Goal: Task Accomplishment & Management: Use online tool/utility

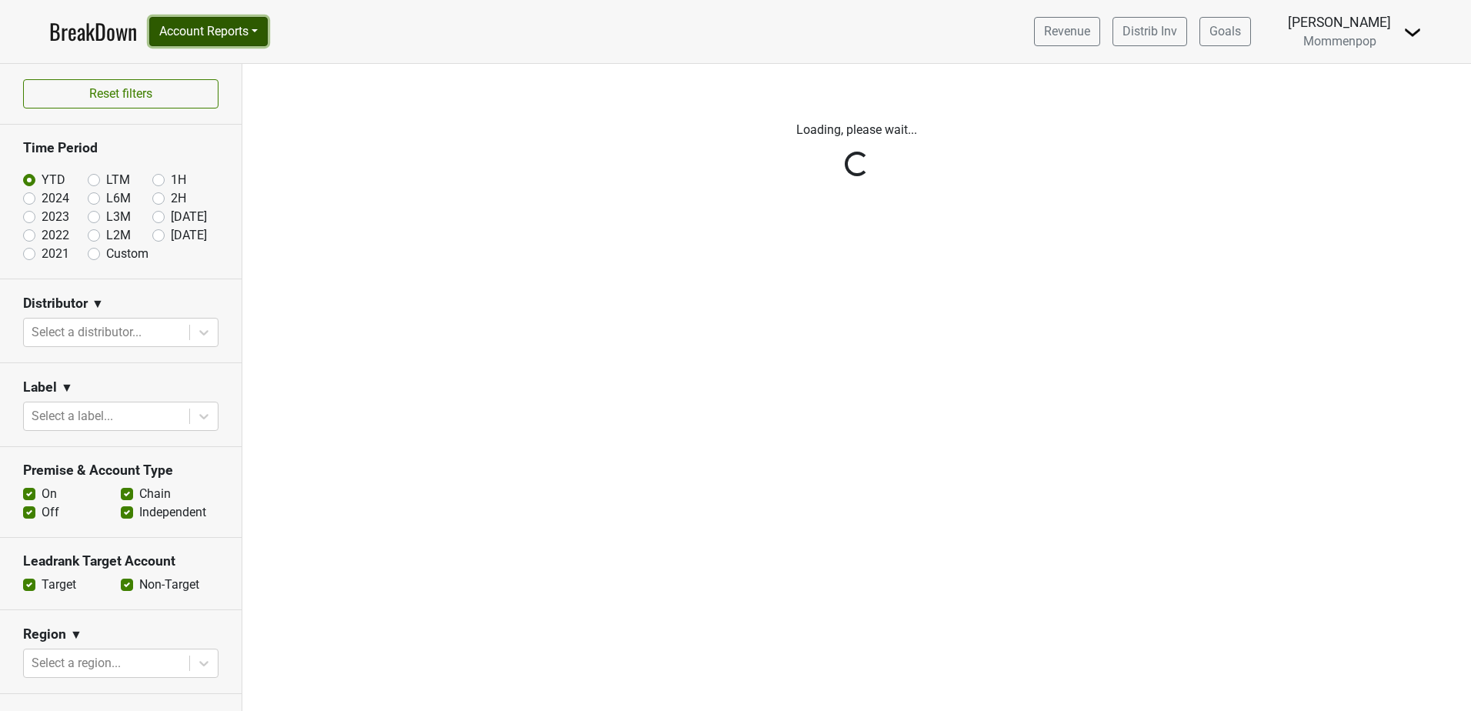
click at [226, 30] on button "Account Reports" at bounding box center [208, 31] width 119 height 29
click at [219, 64] on link "SuperRanker" at bounding box center [218, 67] width 136 height 25
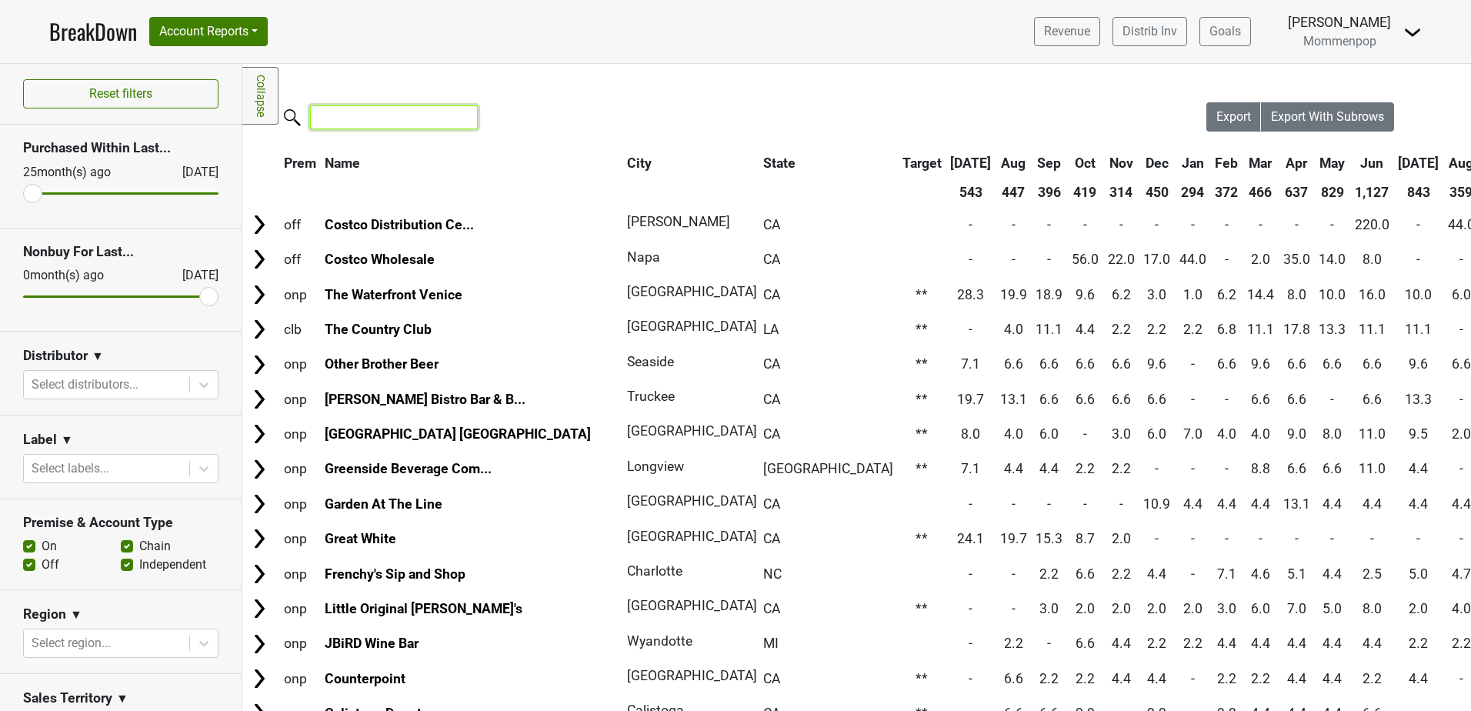
click at [353, 112] on input "search" at bounding box center [394, 117] width 168 height 24
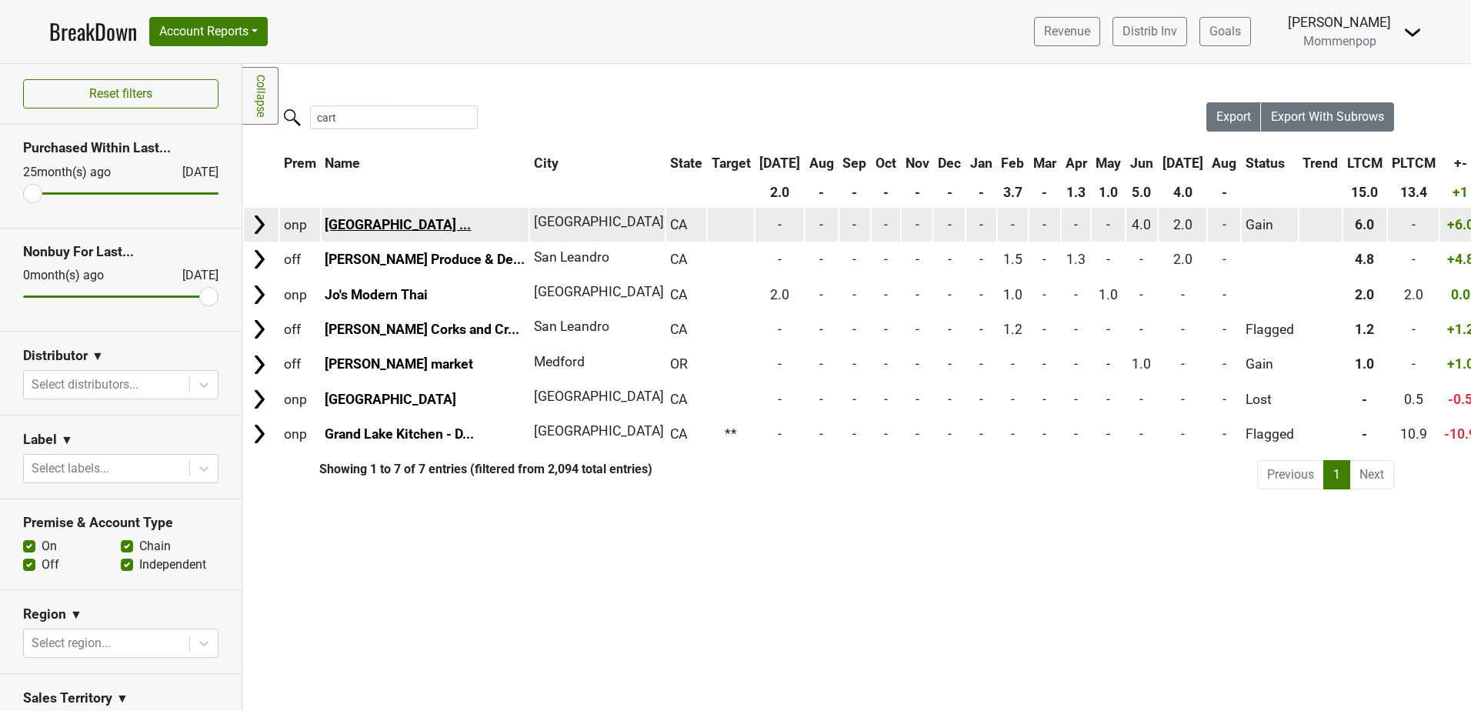
click at [402, 220] on link "[GEOGRAPHIC_DATA] ..." at bounding box center [398, 224] width 146 height 15
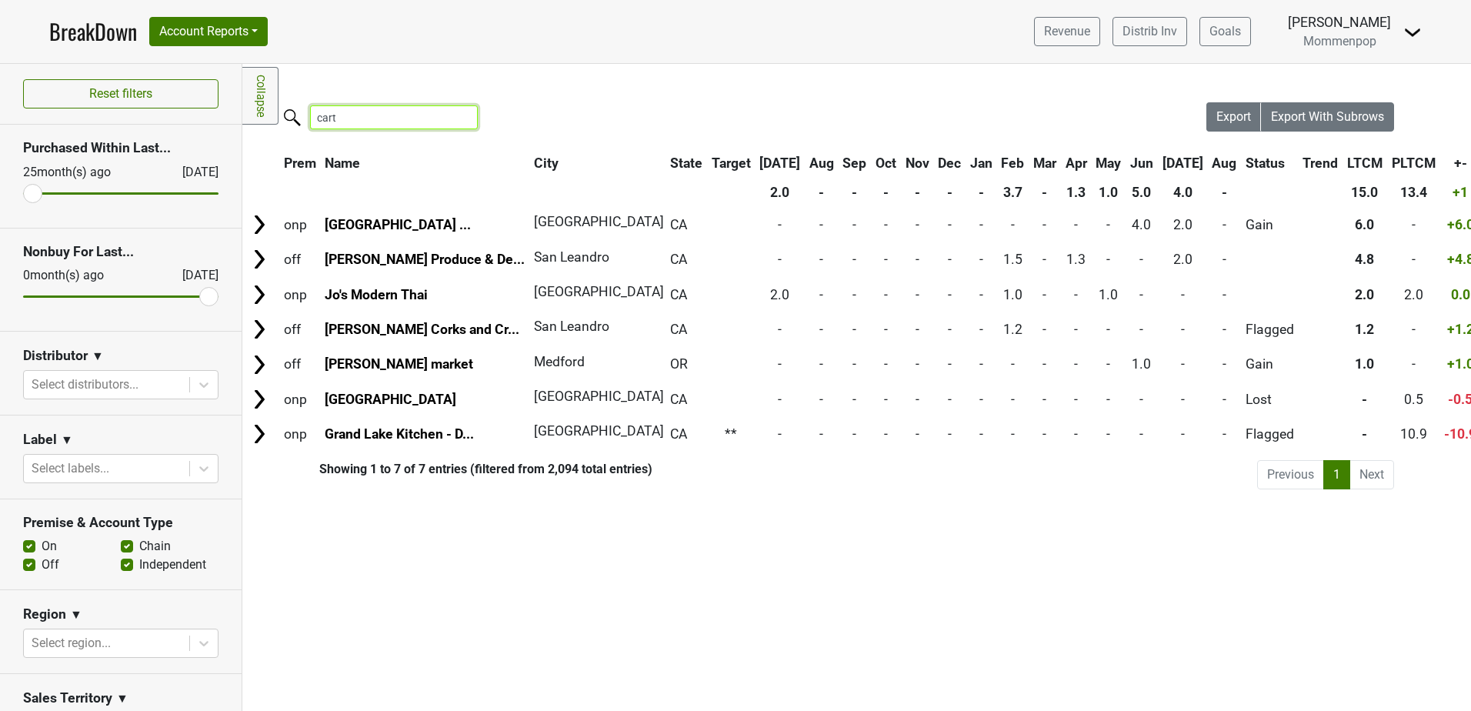
drag, startPoint x: 408, startPoint y: 128, endPoint x: 376, endPoint y: 120, distance: 32.5
click at [387, 123] on input "cart" at bounding box center [394, 117] width 168 height 24
drag, startPoint x: 354, startPoint y: 115, endPoint x: 281, endPoint y: 119, distance: 73.2
click at [281, 119] on label "cart" at bounding box center [363, 115] width 168 height 27
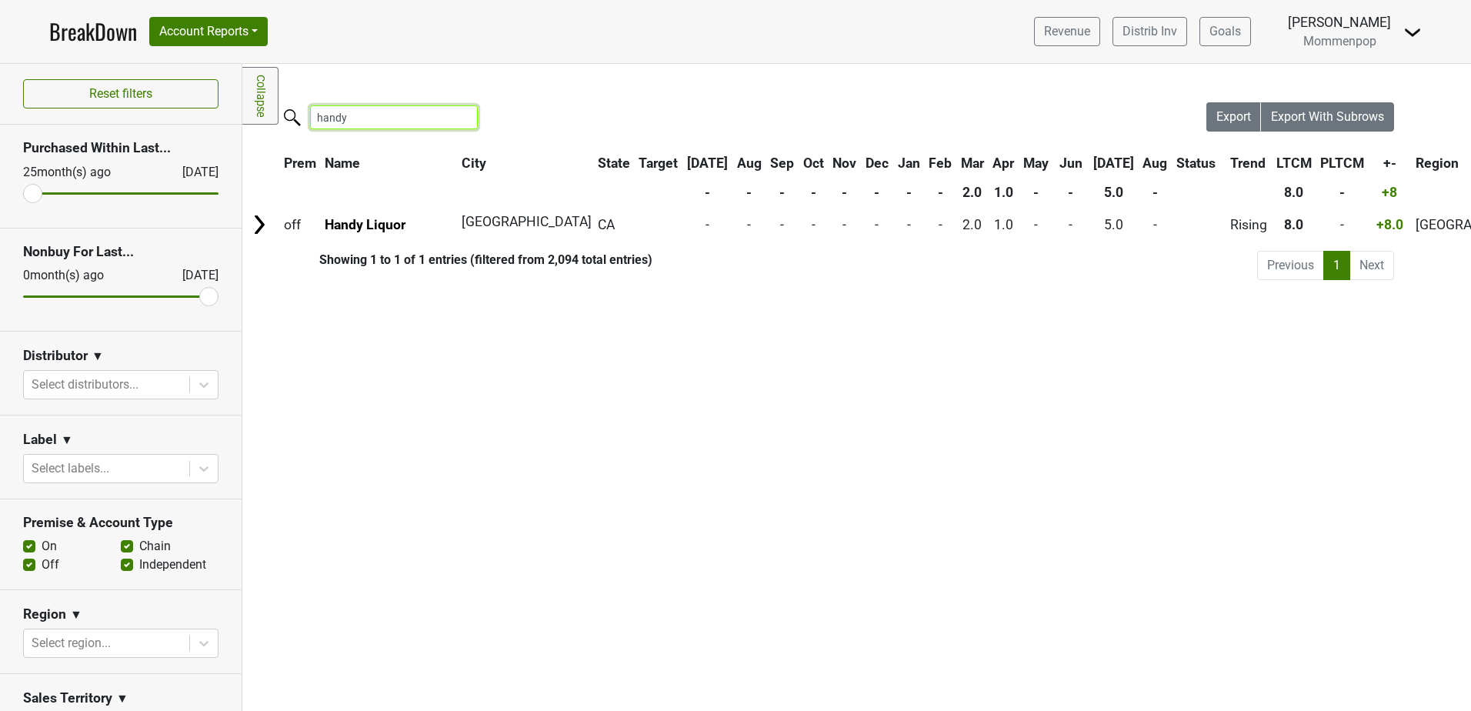
type input "handy"
drag, startPoint x: 459, startPoint y: 119, endPoint x: 105, endPoint y: 301, distance: 397.5
click at [458, 119] on input "handy" at bounding box center [394, 117] width 168 height 24
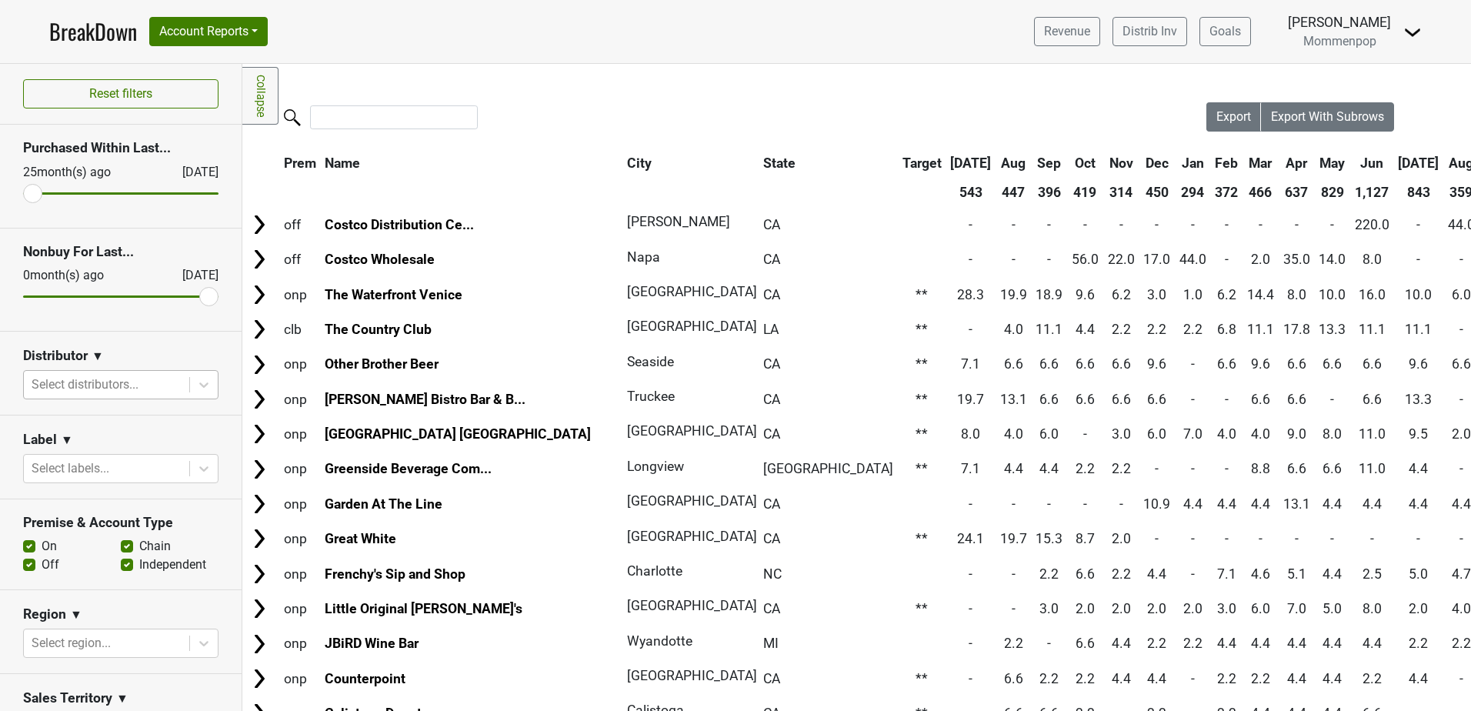
click at [79, 379] on div at bounding box center [107, 385] width 150 height 22
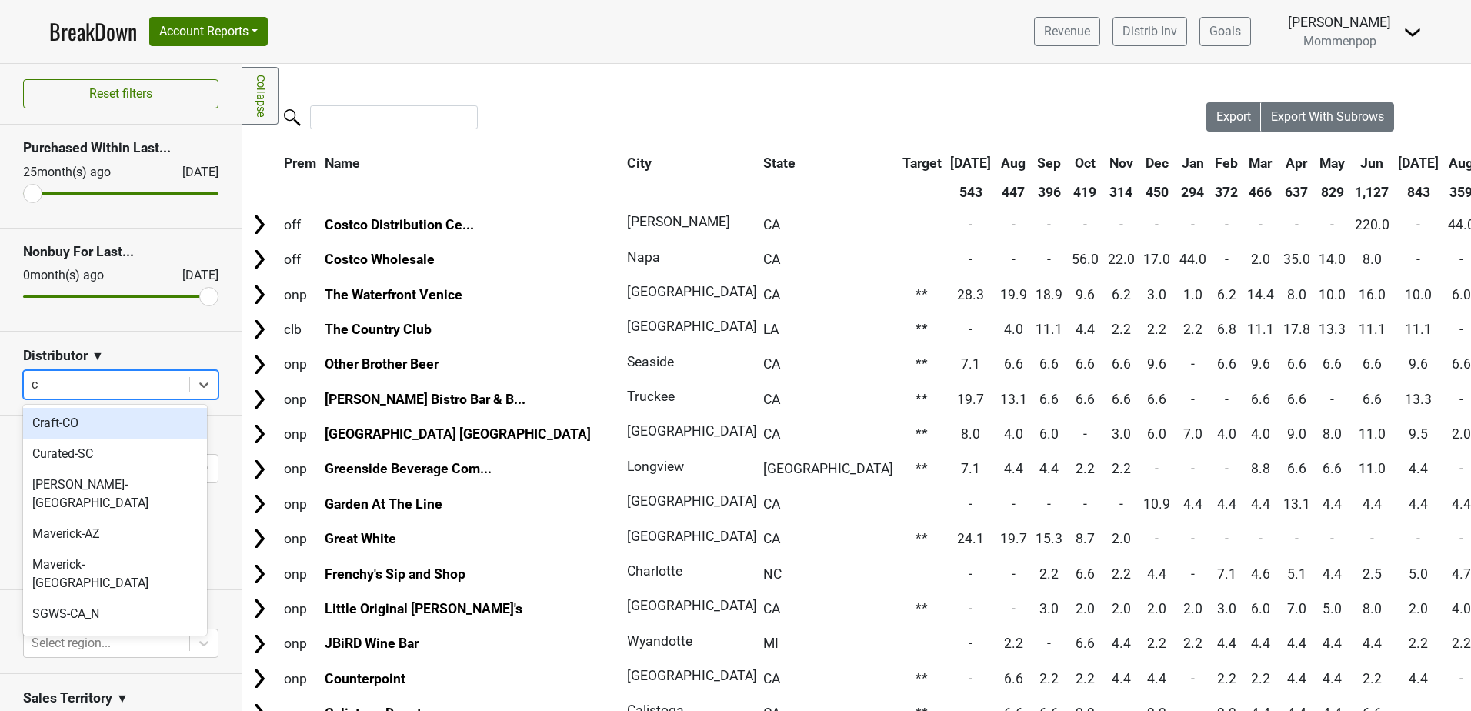
type input "ca"
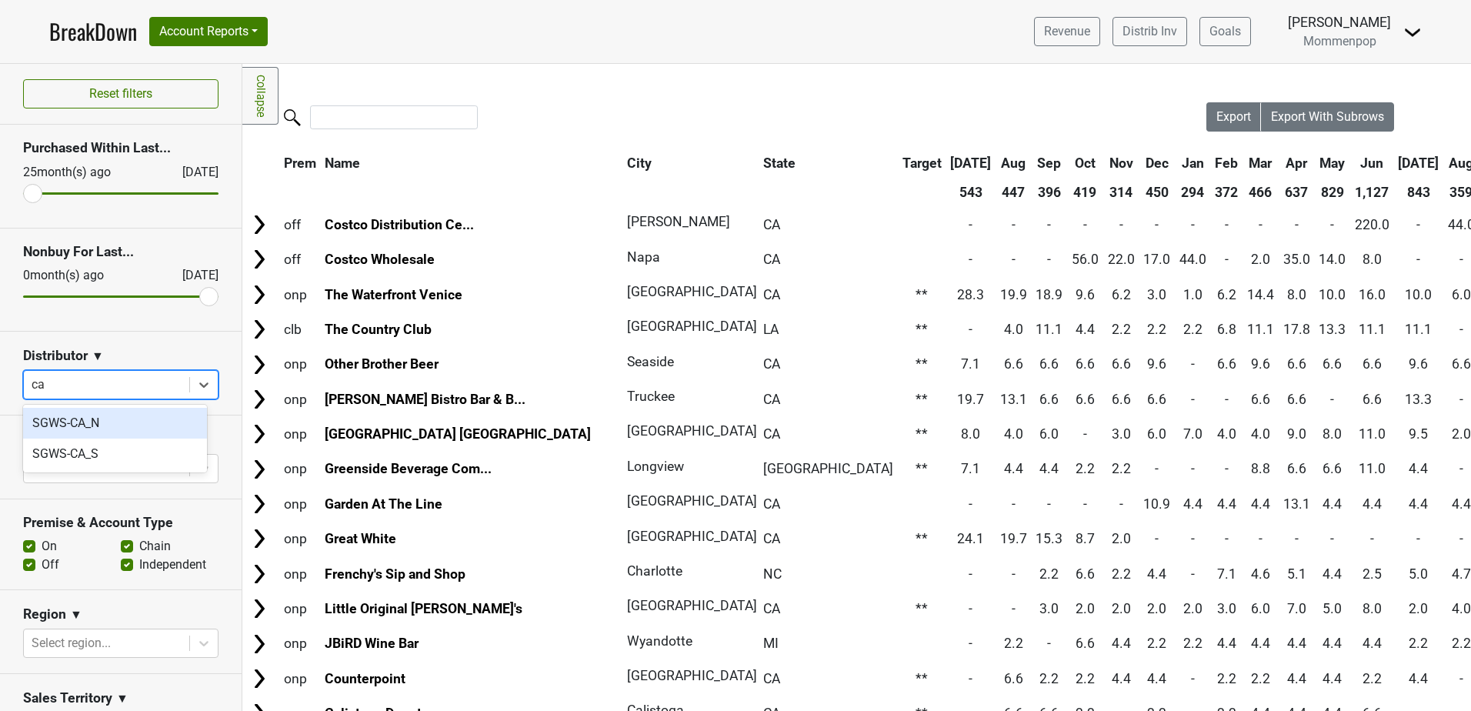
click at [82, 421] on div "SGWS-CA_N" at bounding box center [115, 423] width 184 height 31
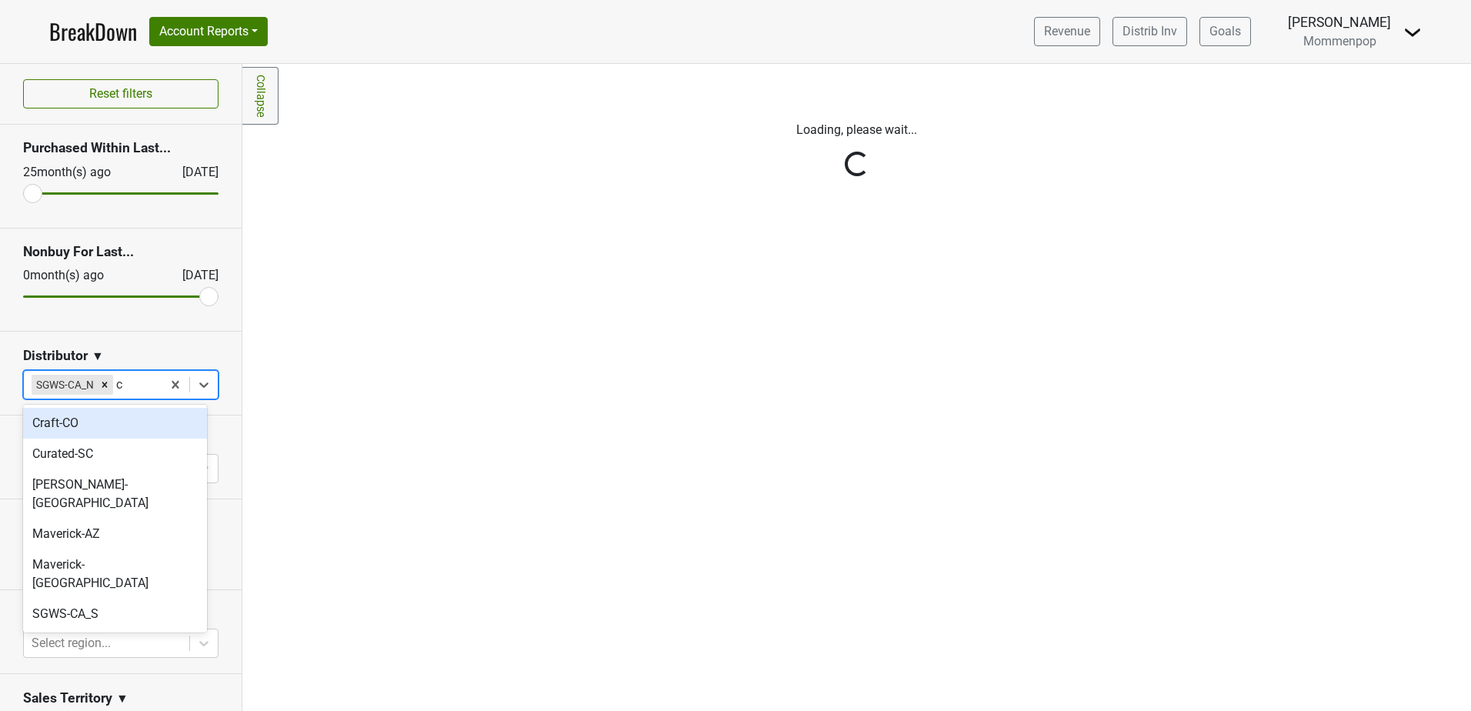
type input "ca"
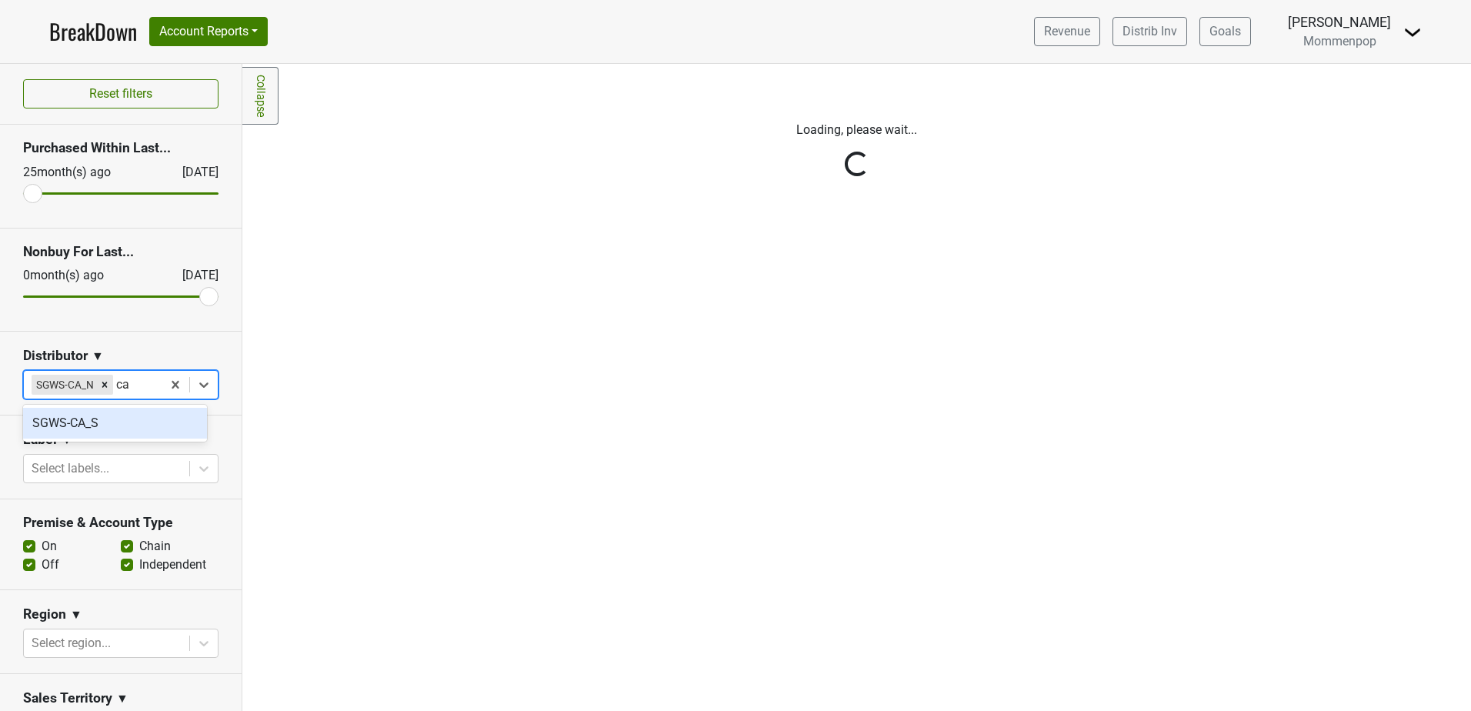
click at [95, 424] on div "SGWS-CA_S" at bounding box center [115, 423] width 184 height 31
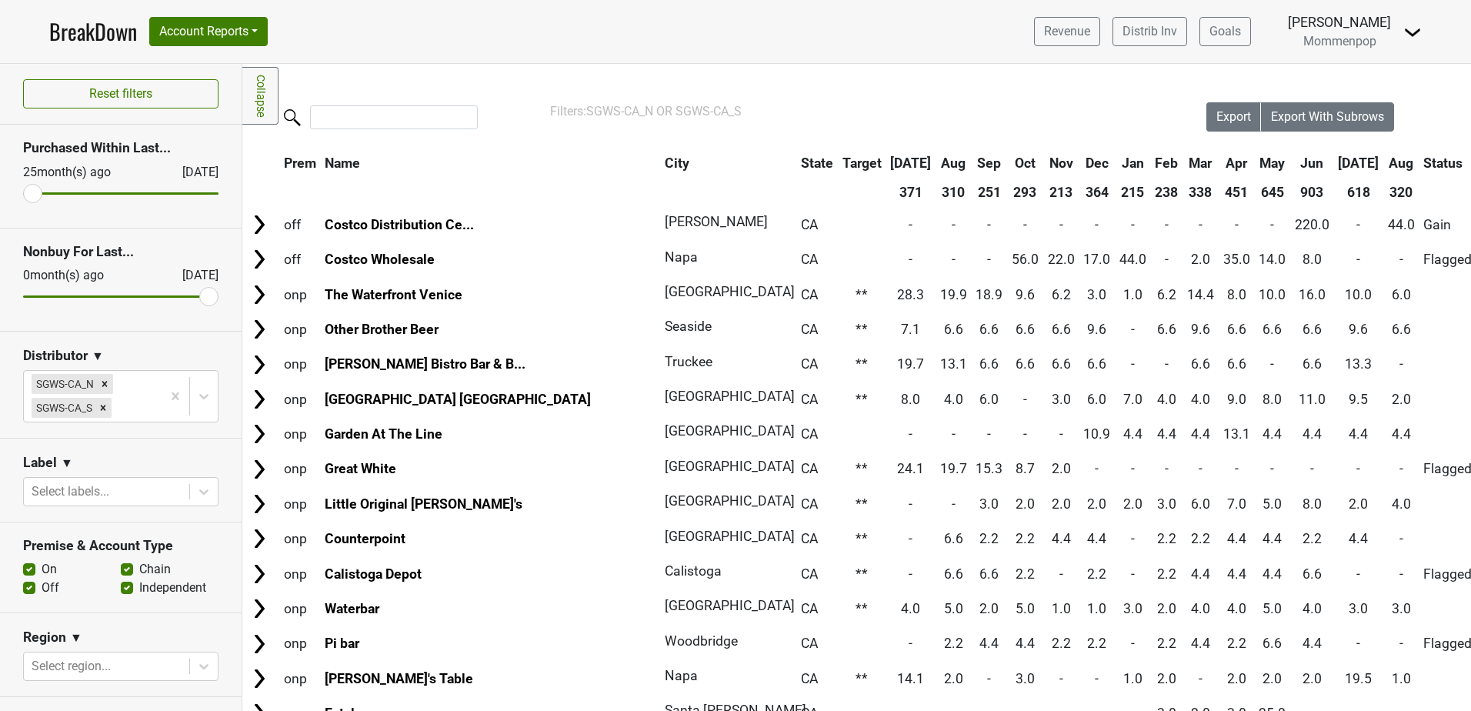
click at [1384, 159] on th "Aug" at bounding box center [1401, 163] width 35 height 28
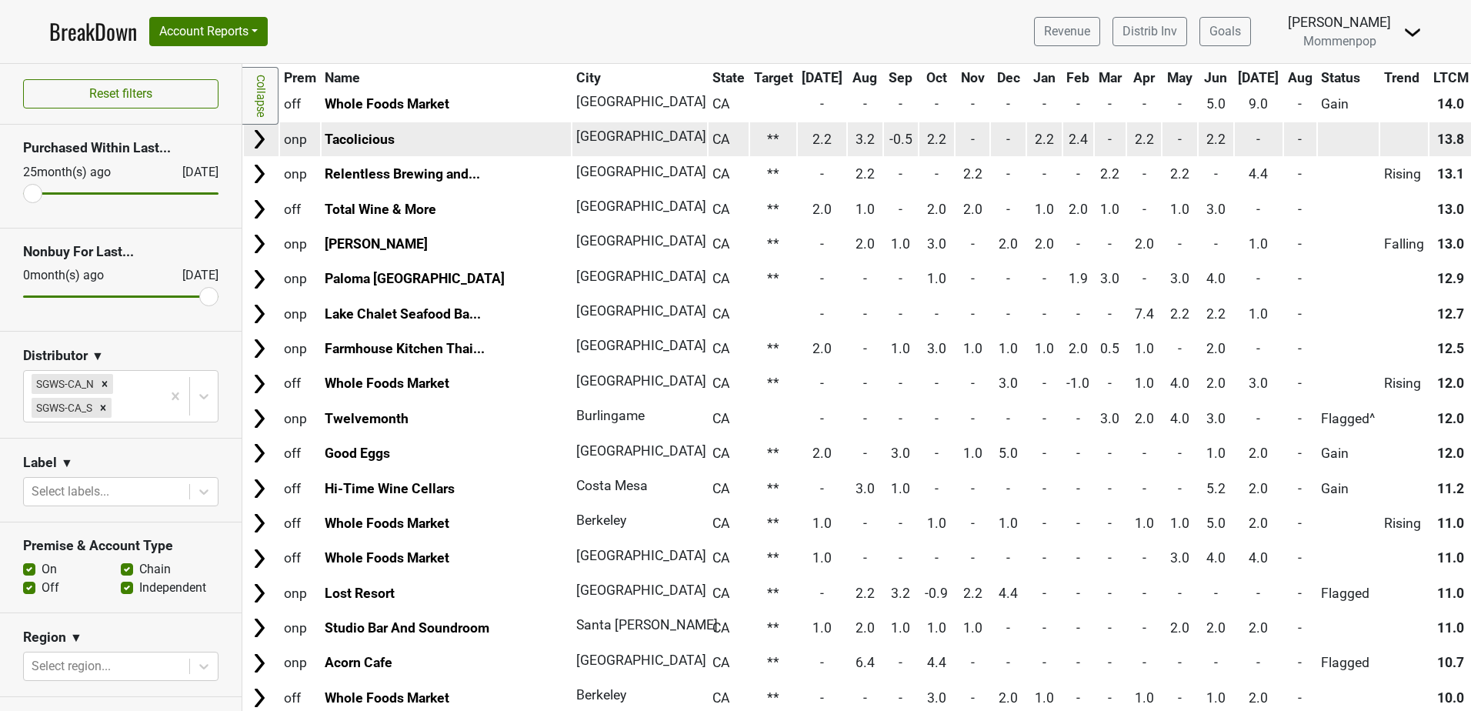
scroll to position [1616, 0]
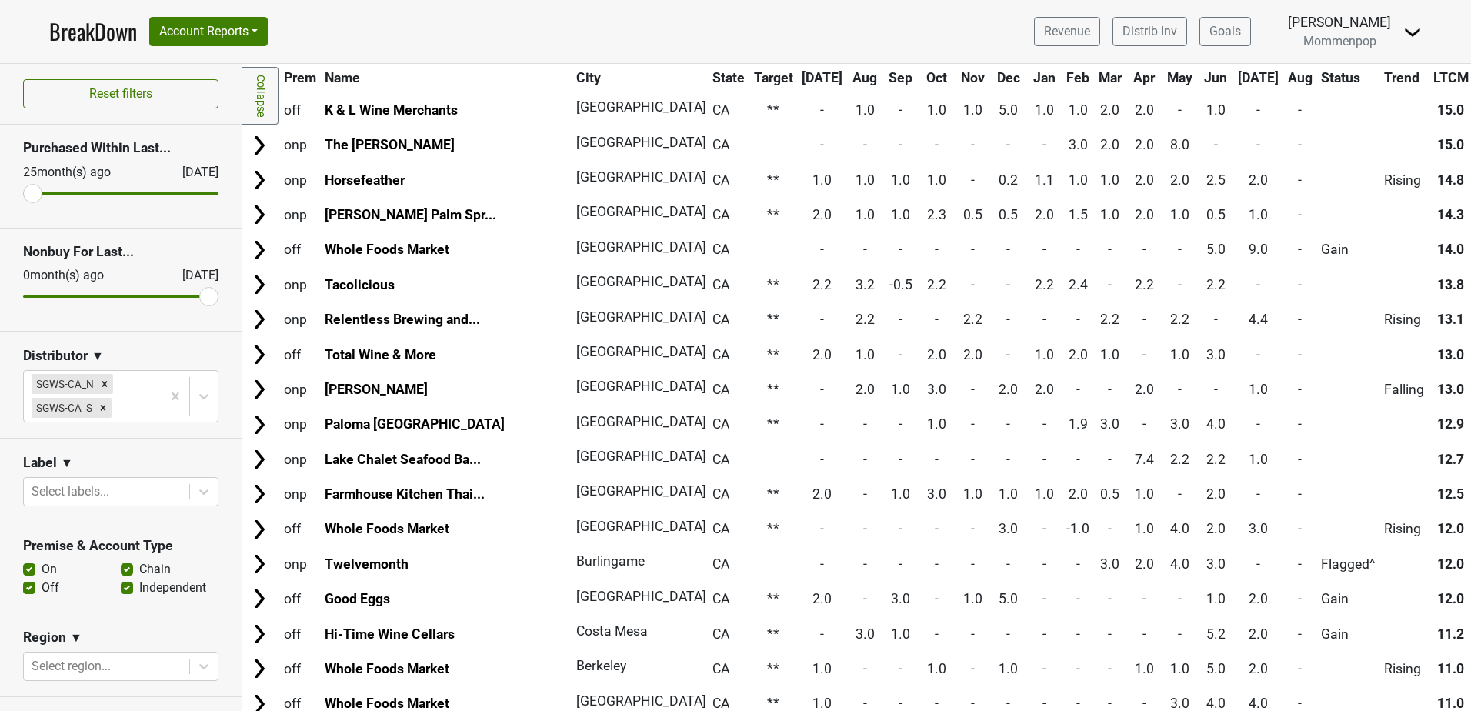
click at [1199, 77] on th "Jun" at bounding box center [1216, 78] width 35 height 28
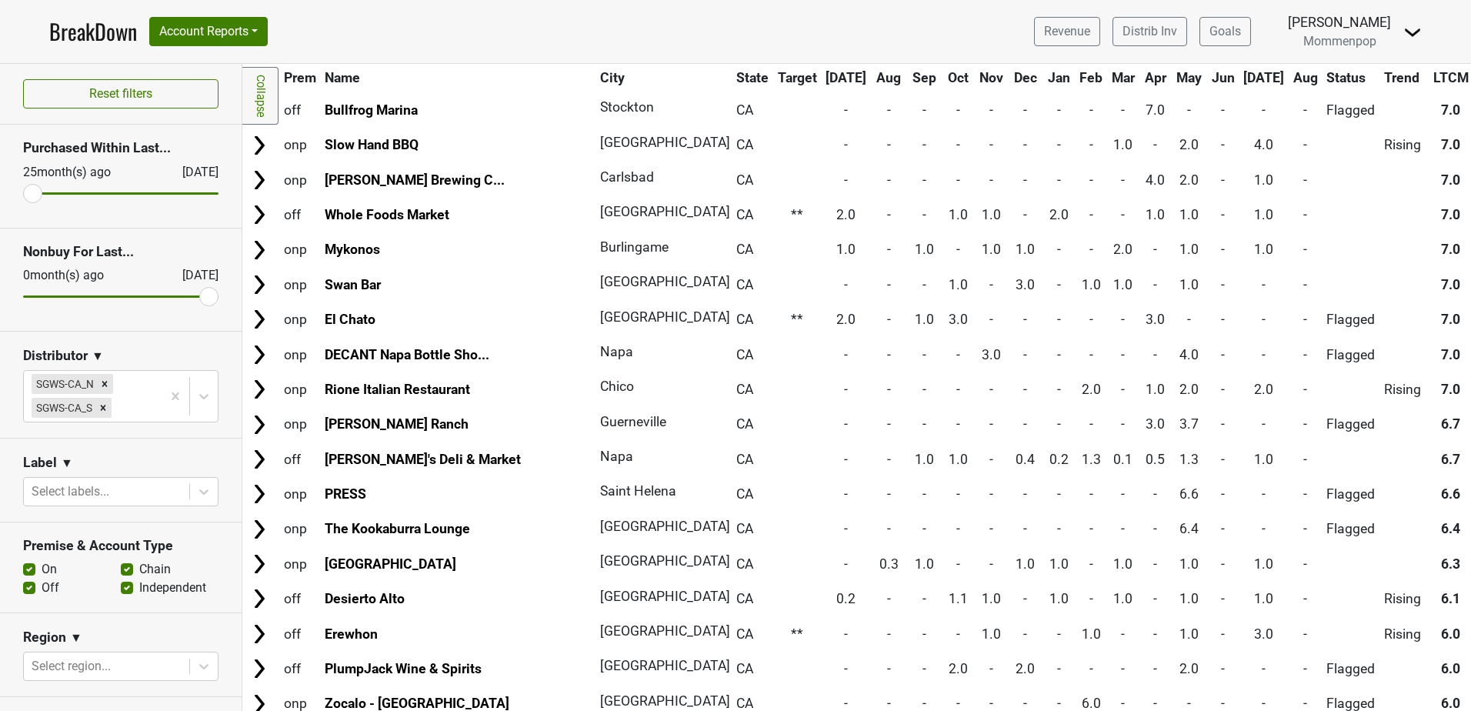
click at [1208, 76] on th "Jun" at bounding box center [1223, 78] width 31 height 28
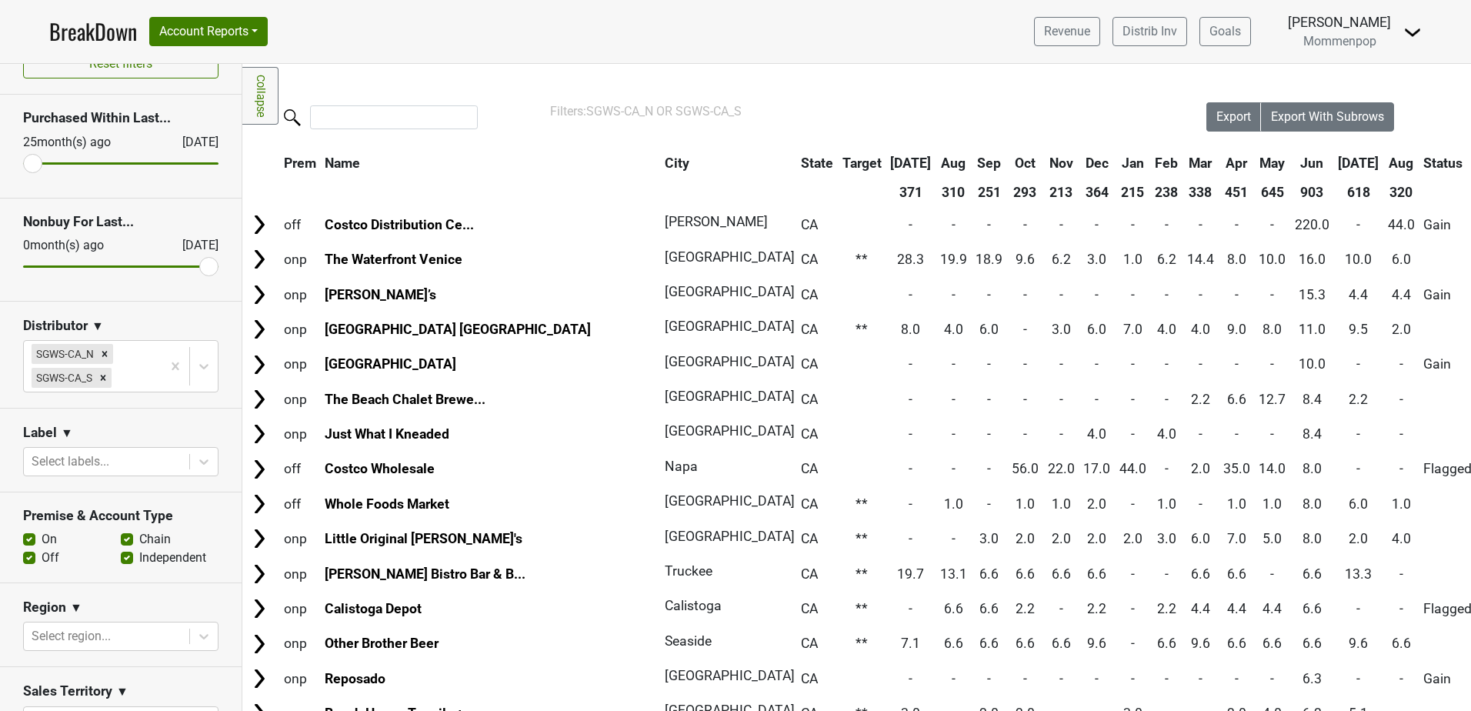
scroll to position [0, 0]
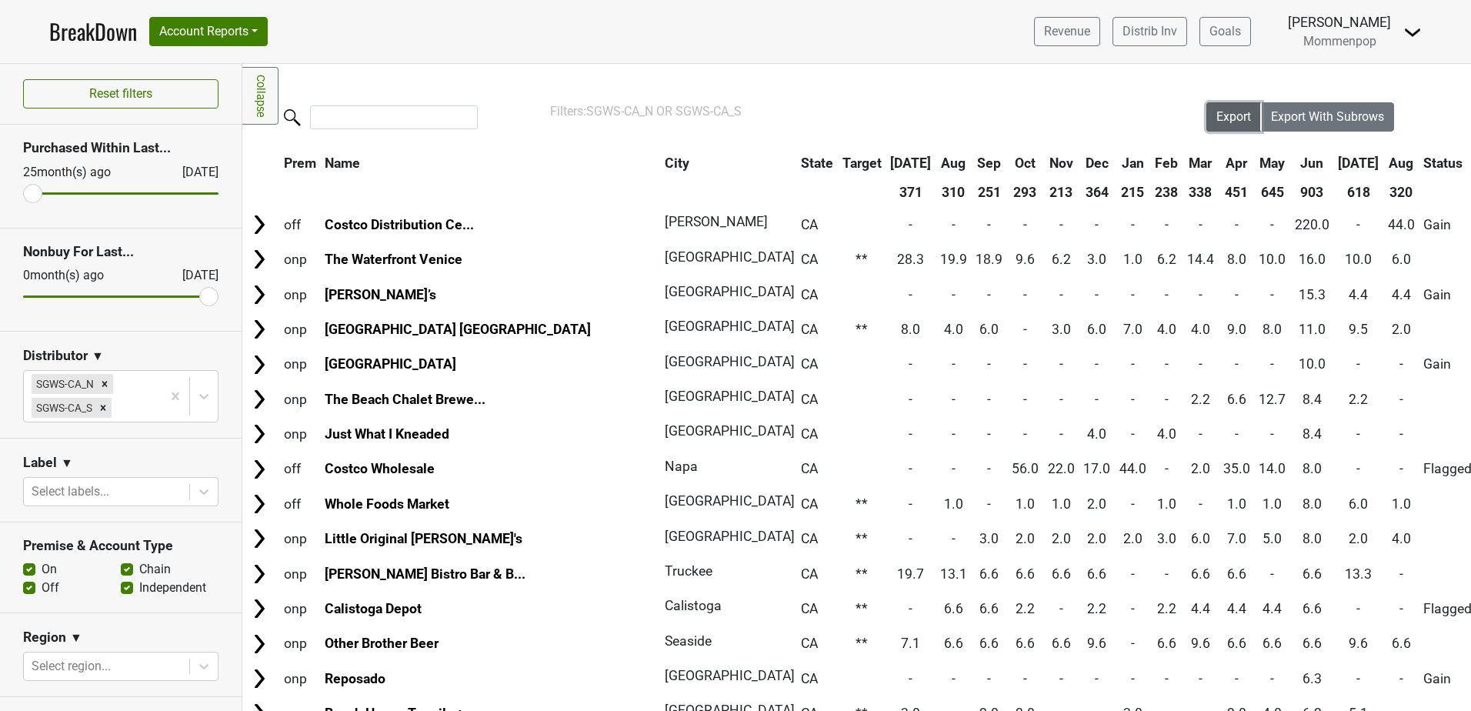
click at [1225, 119] on span "Export" at bounding box center [1234, 116] width 35 height 15
click at [389, 116] on input "search" at bounding box center [394, 117] width 168 height 24
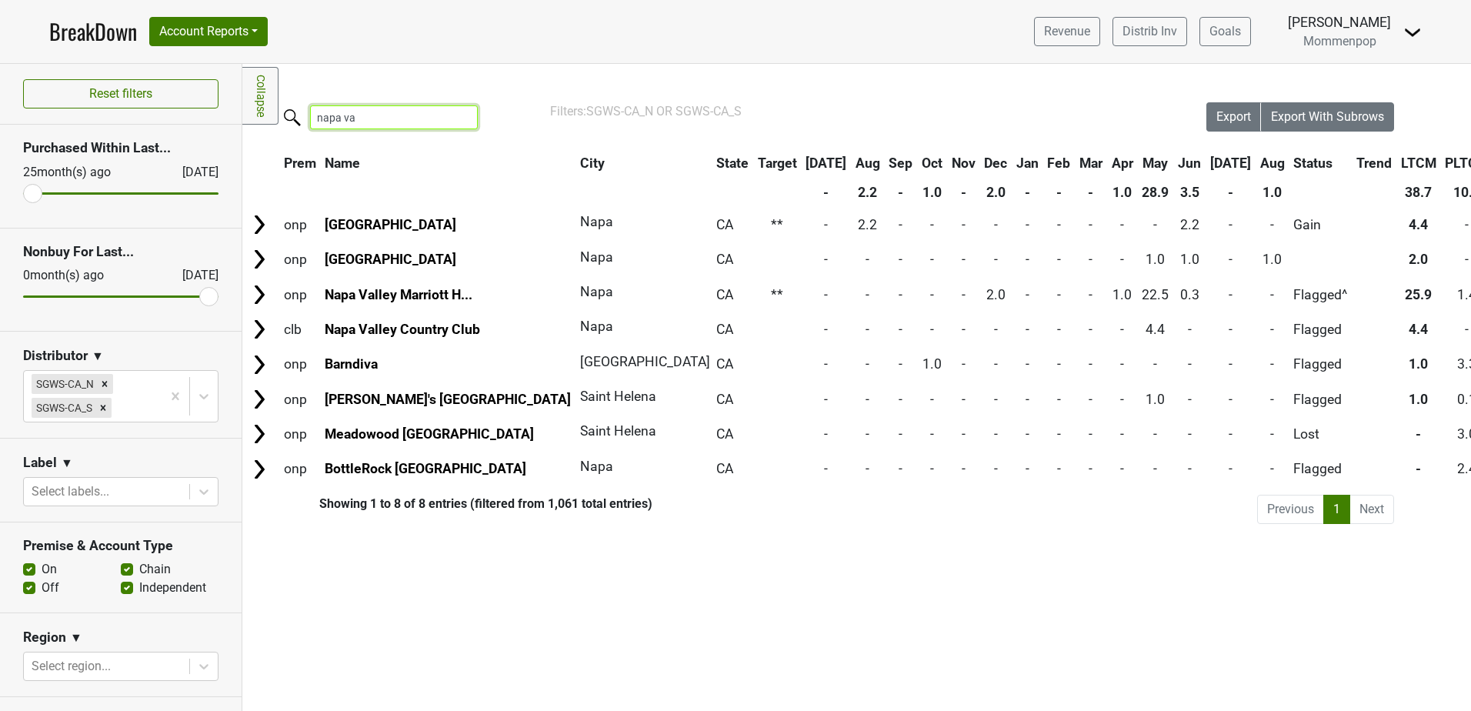
type input "napa va"
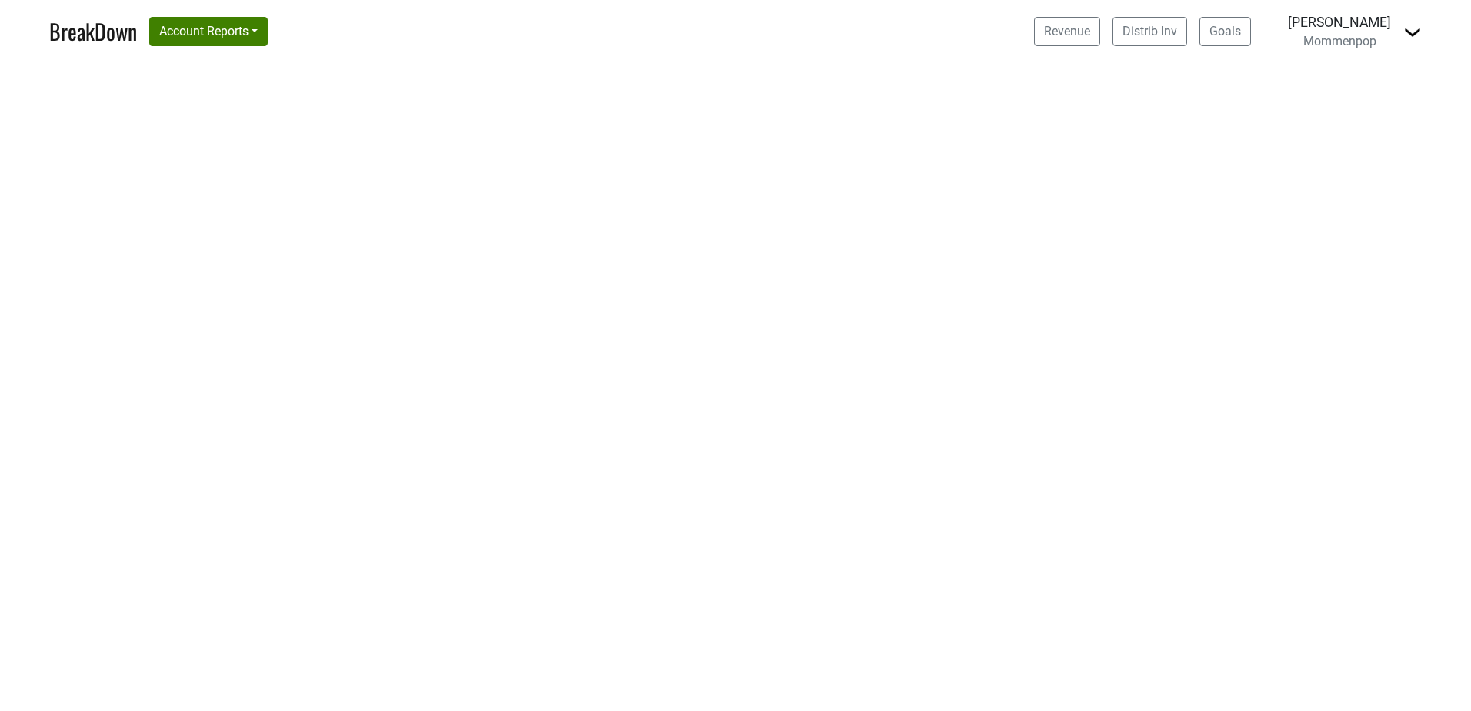
select select "CA"
